Goal: Task Accomplishment & Management: Manage account settings

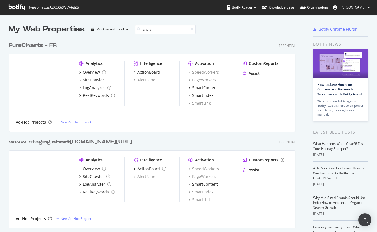
scroll to position [193, 291]
type input "chart"
click at [38, 46] on b "Chart" at bounding box center [31, 45] width 18 height 6
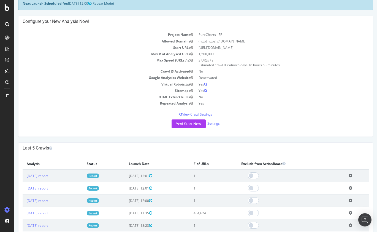
scroll to position [12, 0]
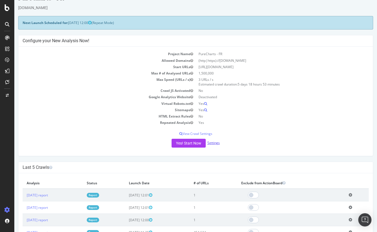
click at [215, 144] on link "Settings" at bounding box center [214, 142] width 12 height 5
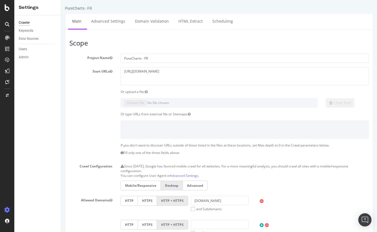
click at [90, 105] on div "Clear field" at bounding box center [219, 102] width 308 height 9
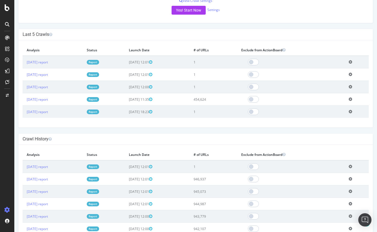
scroll to position [145, 0]
click at [353, 167] on icon at bounding box center [351, 167] width 4 height 4
click at [331, 183] on link "Delete analysis" at bounding box center [330, 182] width 44 height 7
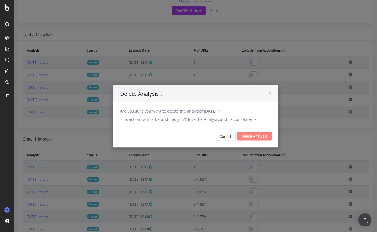
click at [245, 135] on input "Delete Analysis" at bounding box center [254, 136] width 34 height 9
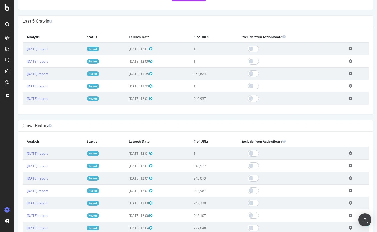
scroll to position [188, 0]
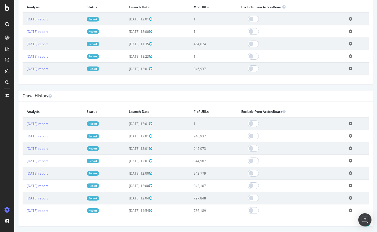
click at [353, 124] on icon at bounding box center [351, 123] width 4 height 4
click at [332, 141] on link "Delete analysis" at bounding box center [330, 139] width 44 height 7
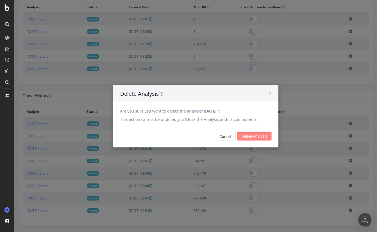
click at [254, 138] on input "Delete Analysis" at bounding box center [254, 136] width 34 height 9
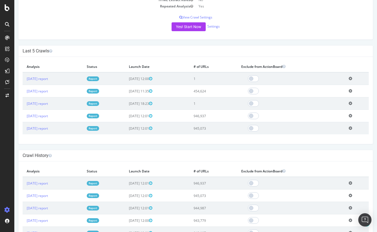
scroll to position [127, 0]
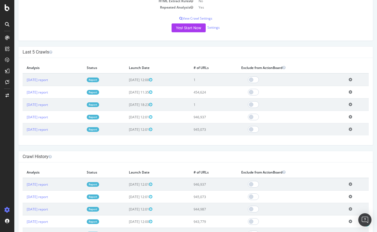
click at [352, 104] on icon at bounding box center [351, 104] width 4 height 4
click at [327, 120] on link "Delete analysis" at bounding box center [330, 120] width 44 height 7
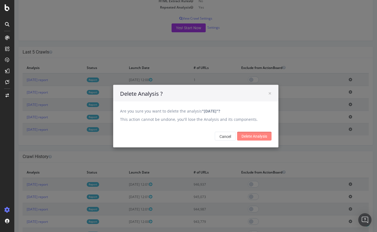
click at [259, 136] on input "Delete Analysis" at bounding box center [254, 136] width 34 height 9
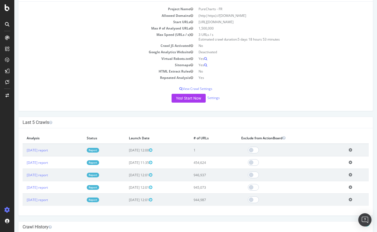
scroll to position [58, 0]
click at [353, 149] on icon at bounding box center [351, 149] width 4 height 4
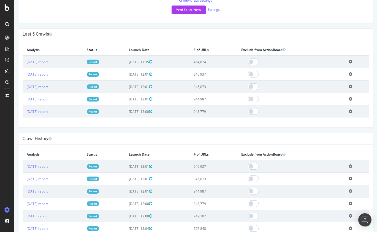
scroll to position [162, 0]
